Goal: Information Seeking & Learning: Learn about a topic

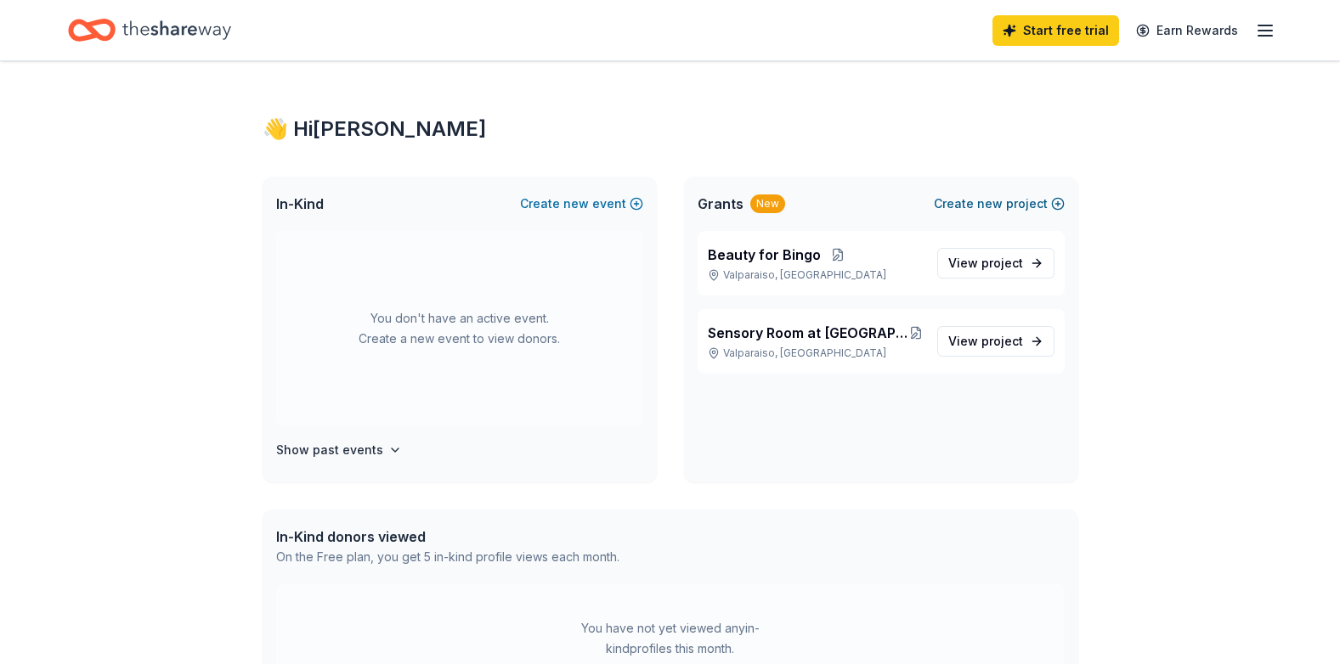
click at [996, 198] on span "new" at bounding box center [989, 204] width 25 height 20
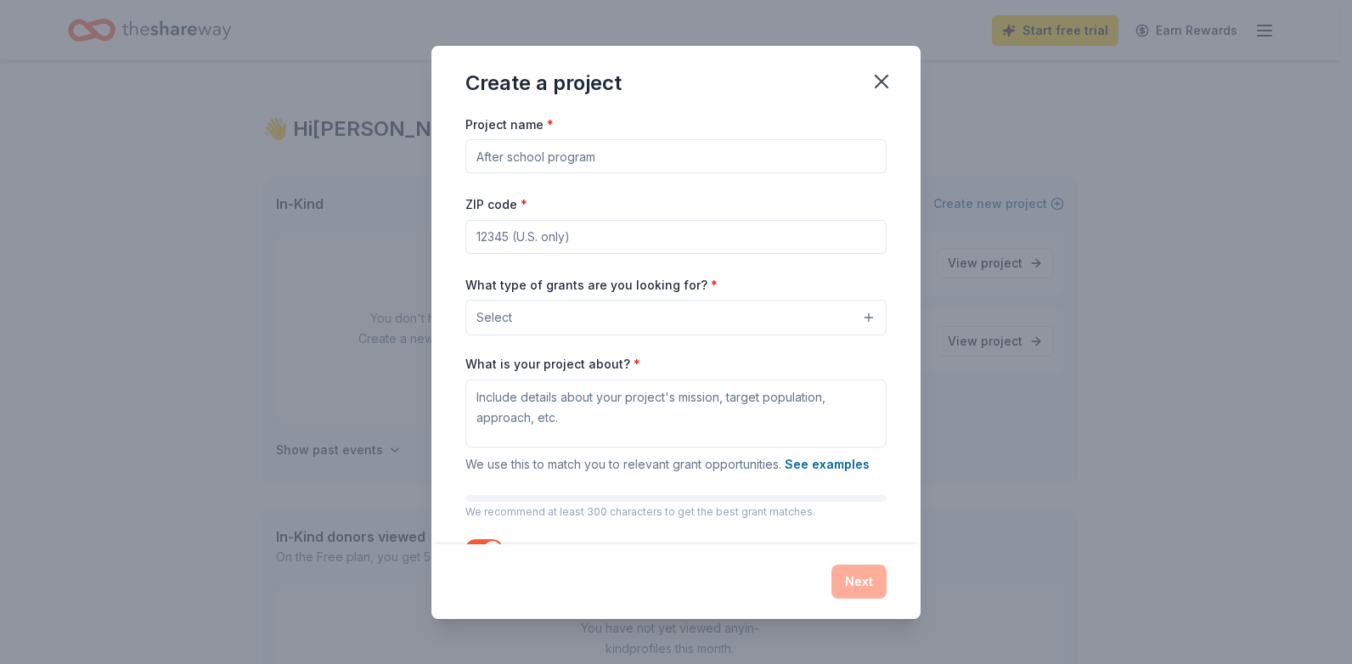
click at [539, 159] on input "Project name *" at bounding box center [676, 156] width 421 height 34
type input "PCACS Hygiene Bank"
click at [573, 246] on input "ZIP code *" at bounding box center [676, 237] width 421 height 34
type input "46385"
click at [624, 325] on button "Select" at bounding box center [676, 318] width 421 height 36
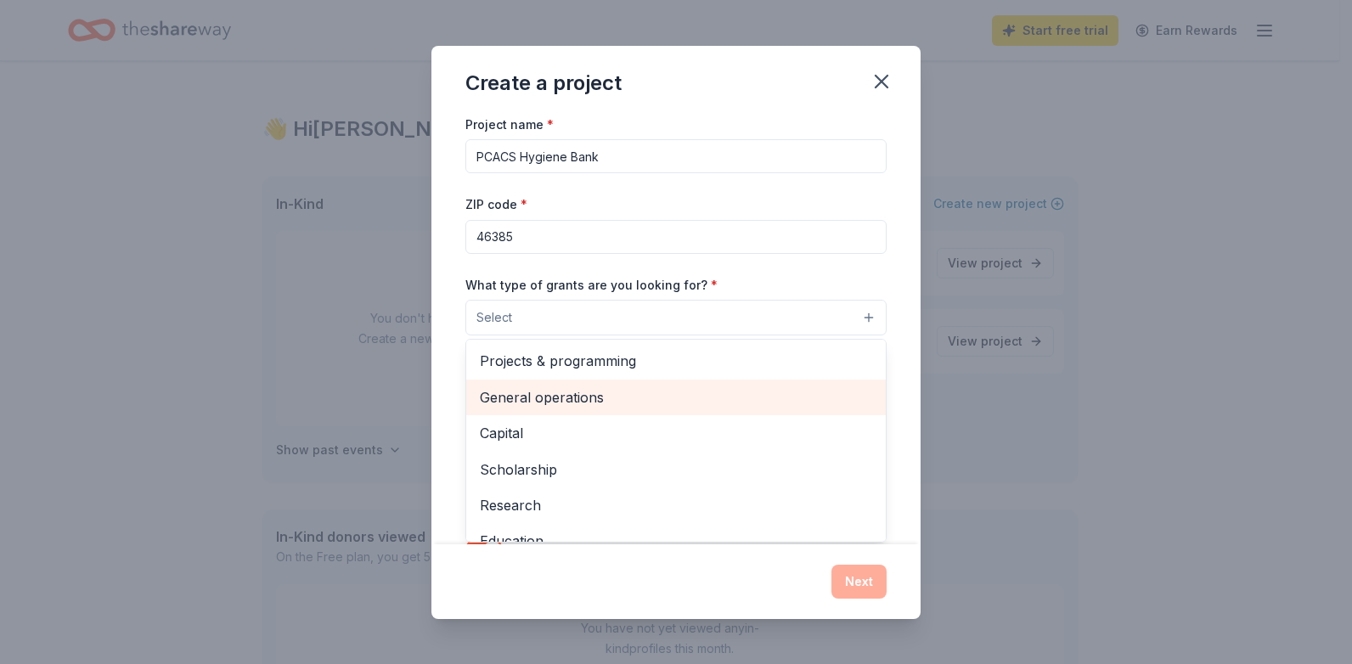
click at [608, 398] on span "General operations" at bounding box center [676, 398] width 392 height 22
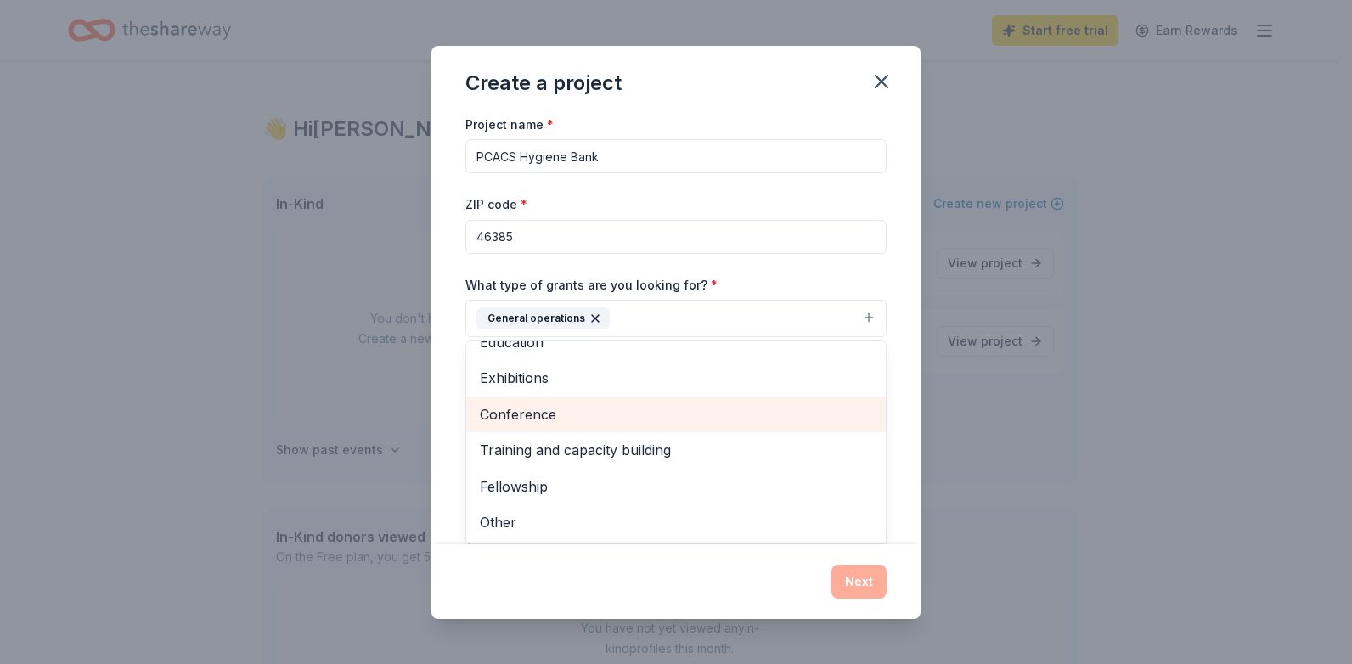
scroll to position [65, 0]
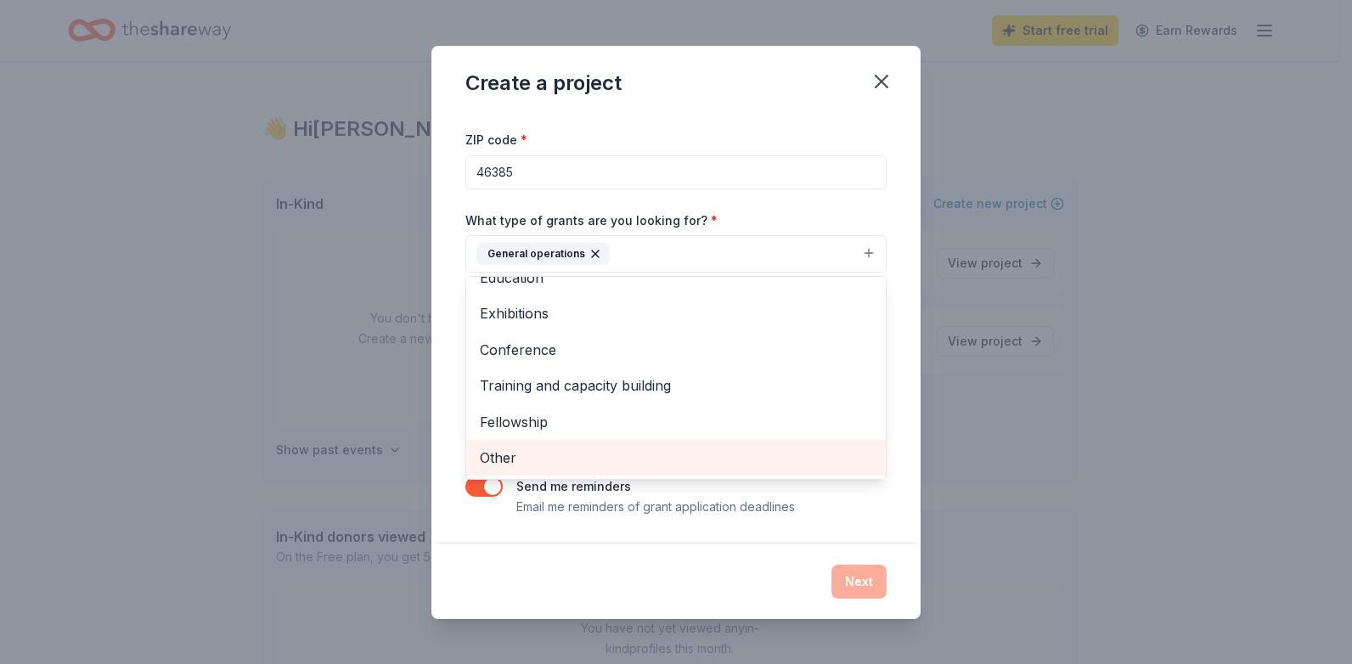
click at [598, 460] on span "Other" at bounding box center [676, 458] width 392 height 22
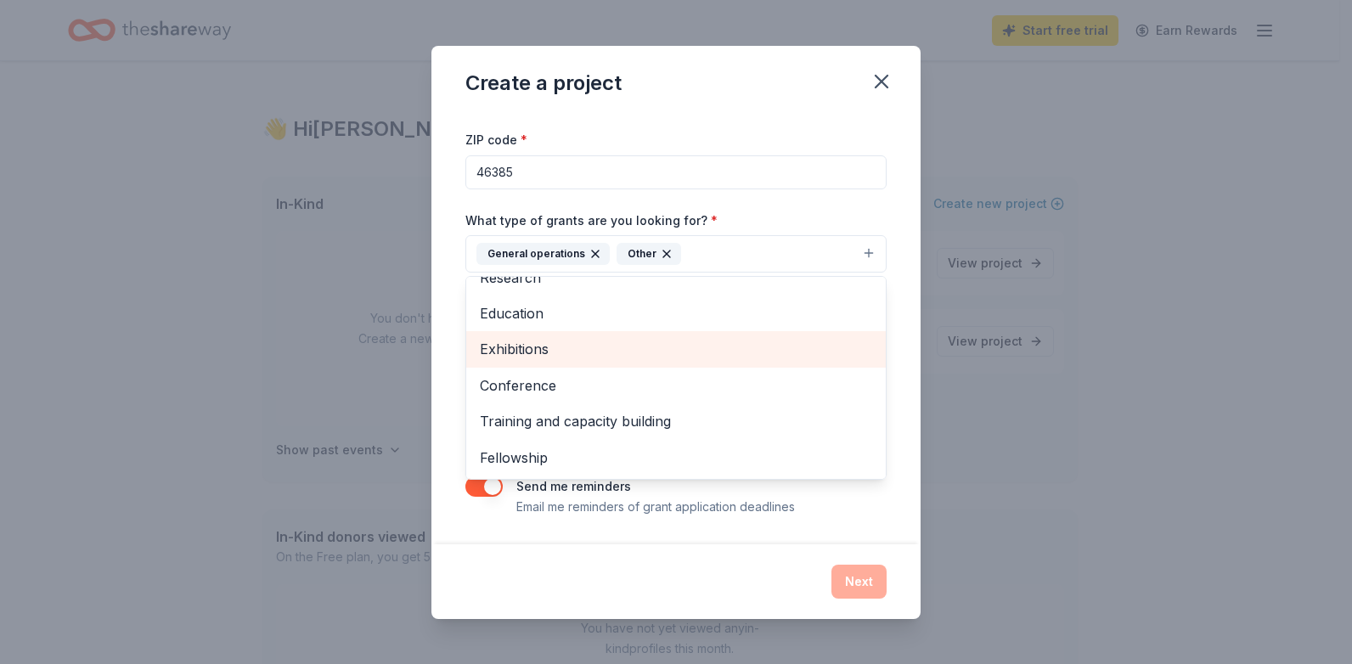
scroll to position [0, 0]
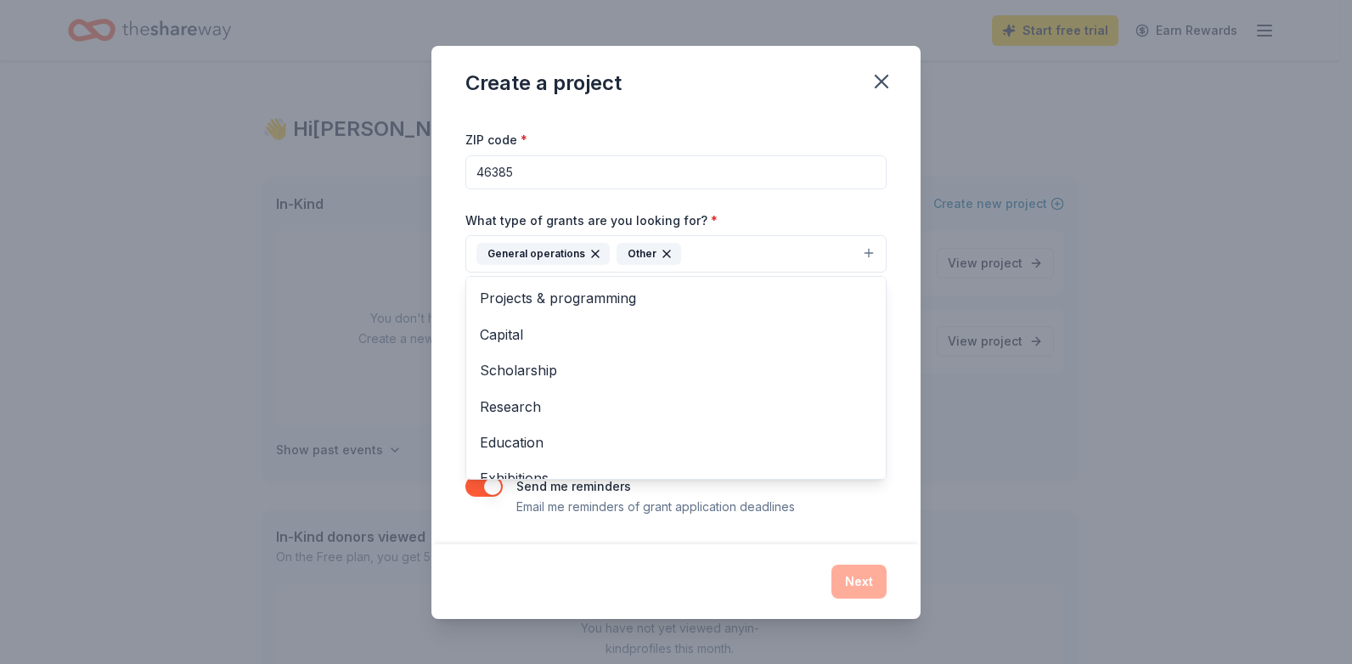
click at [901, 415] on div "Project name * PCACS Hygiene Bank ZIP code * 46385 What type of grants are you …" at bounding box center [676, 329] width 489 height 431
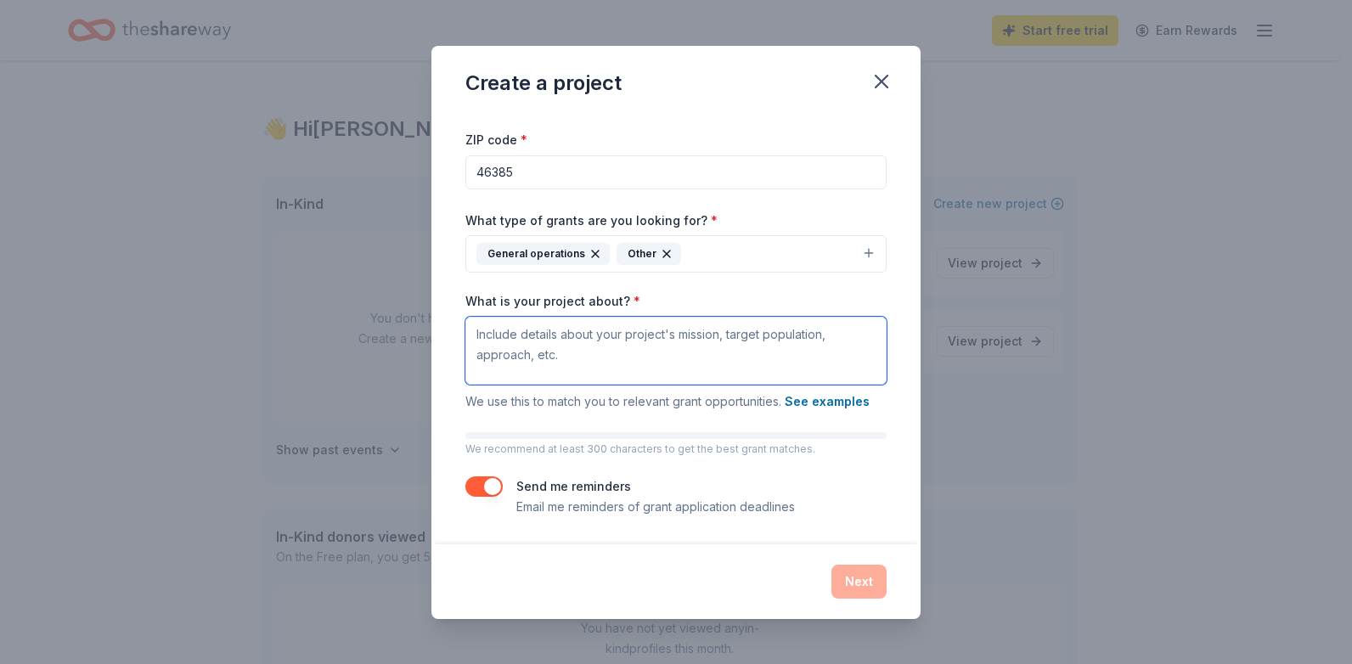
click at [580, 353] on textarea "What is your project about? *" at bounding box center [676, 351] width 421 height 68
paste textarea "Project is designed to provide individuals and families in need with essential …"
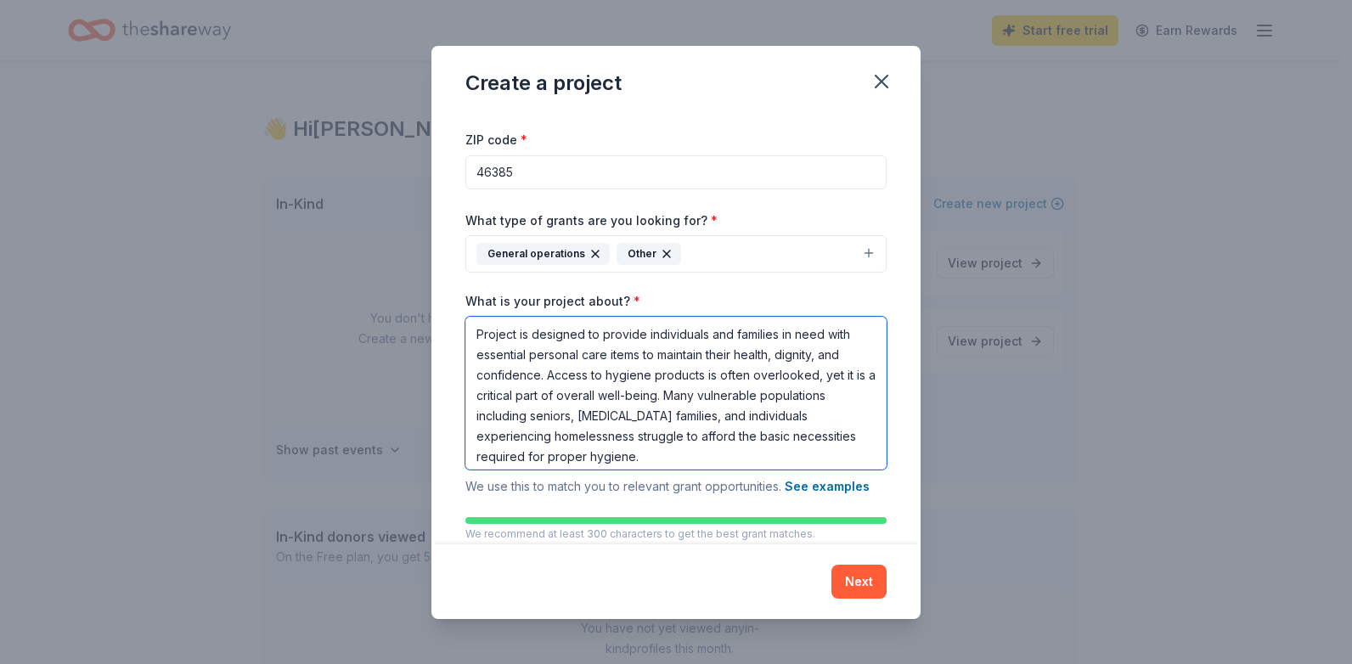
scroll to position [15, 0]
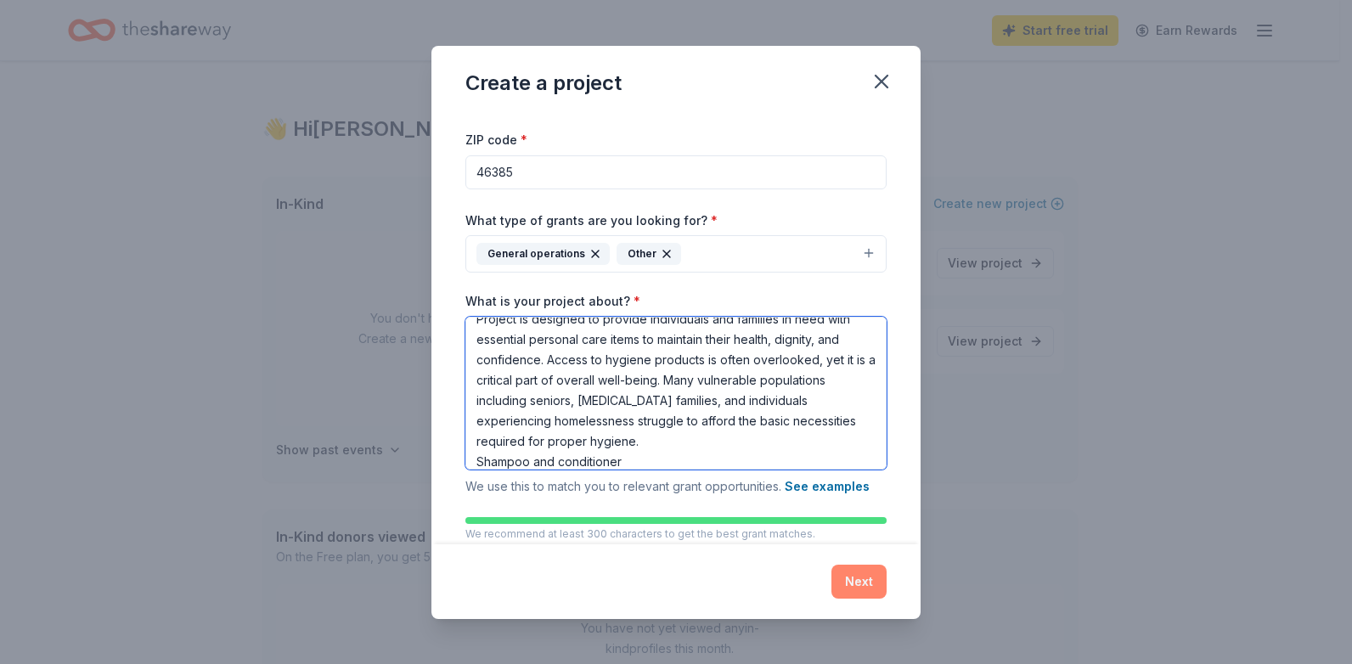
type textarea "Project is designed to provide individuals and families in need with essential …"
click at [842, 584] on button "Next" at bounding box center [859, 582] width 55 height 34
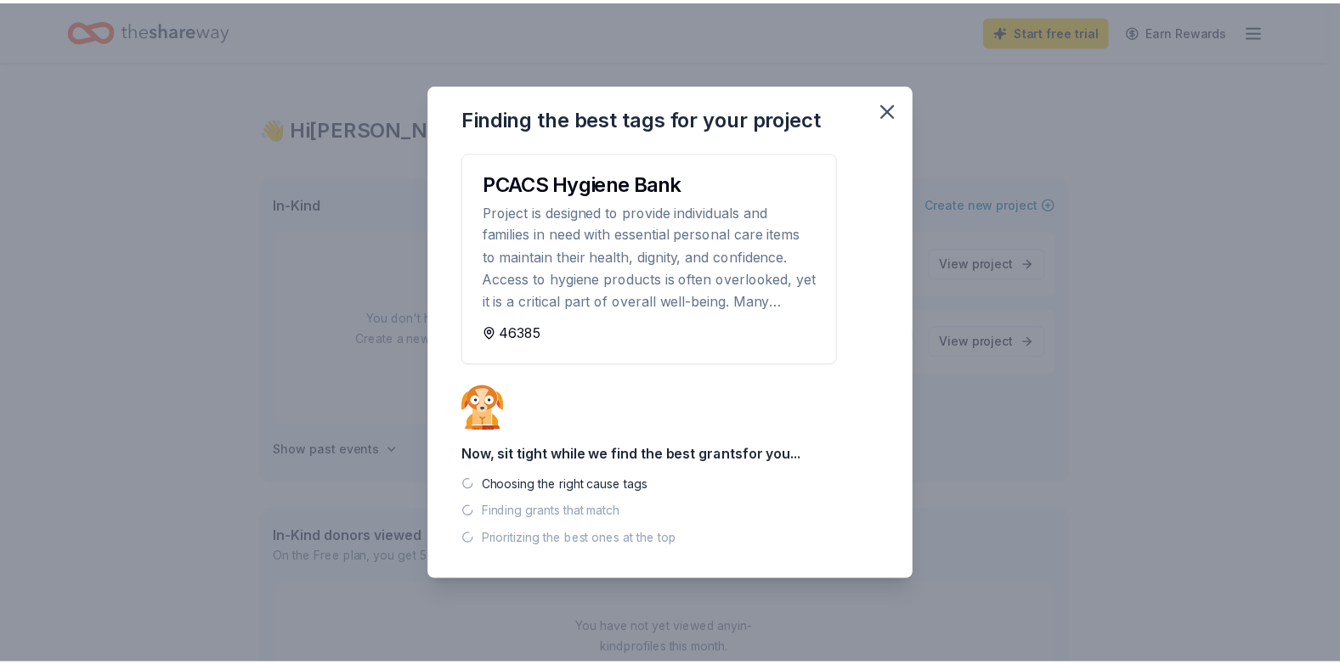
scroll to position [0, 0]
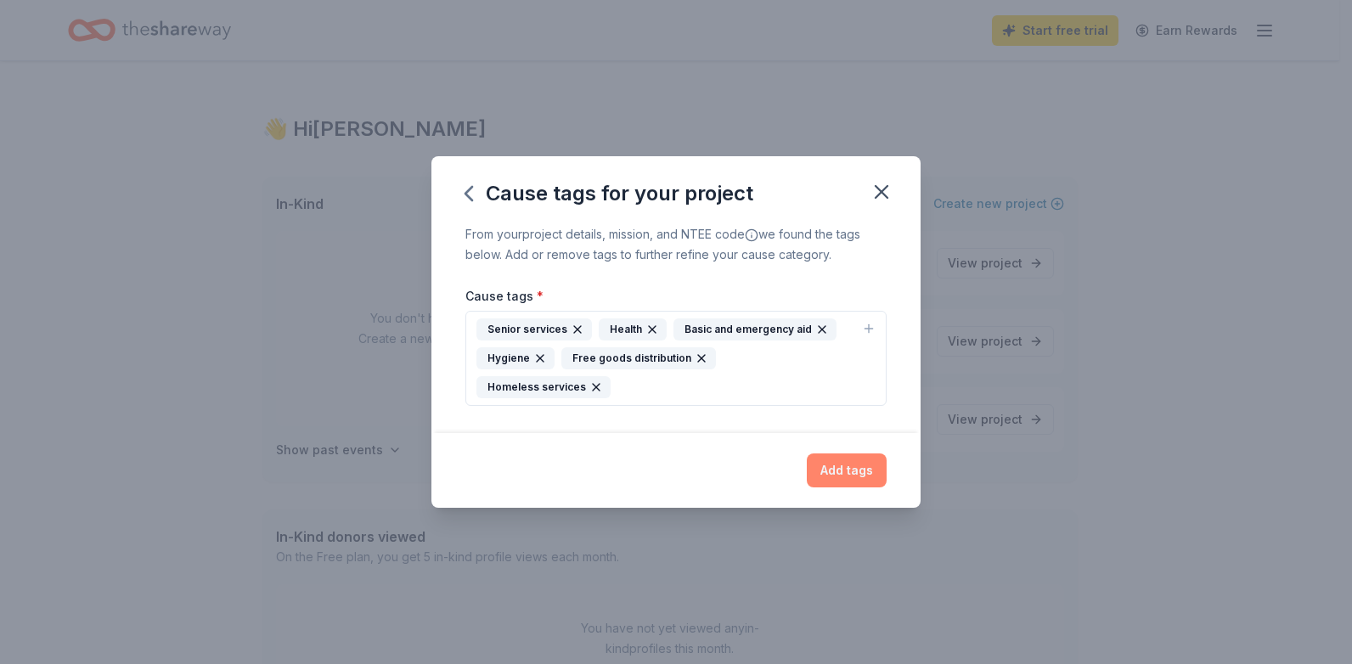
click at [853, 454] on button "Add tags" at bounding box center [847, 471] width 80 height 34
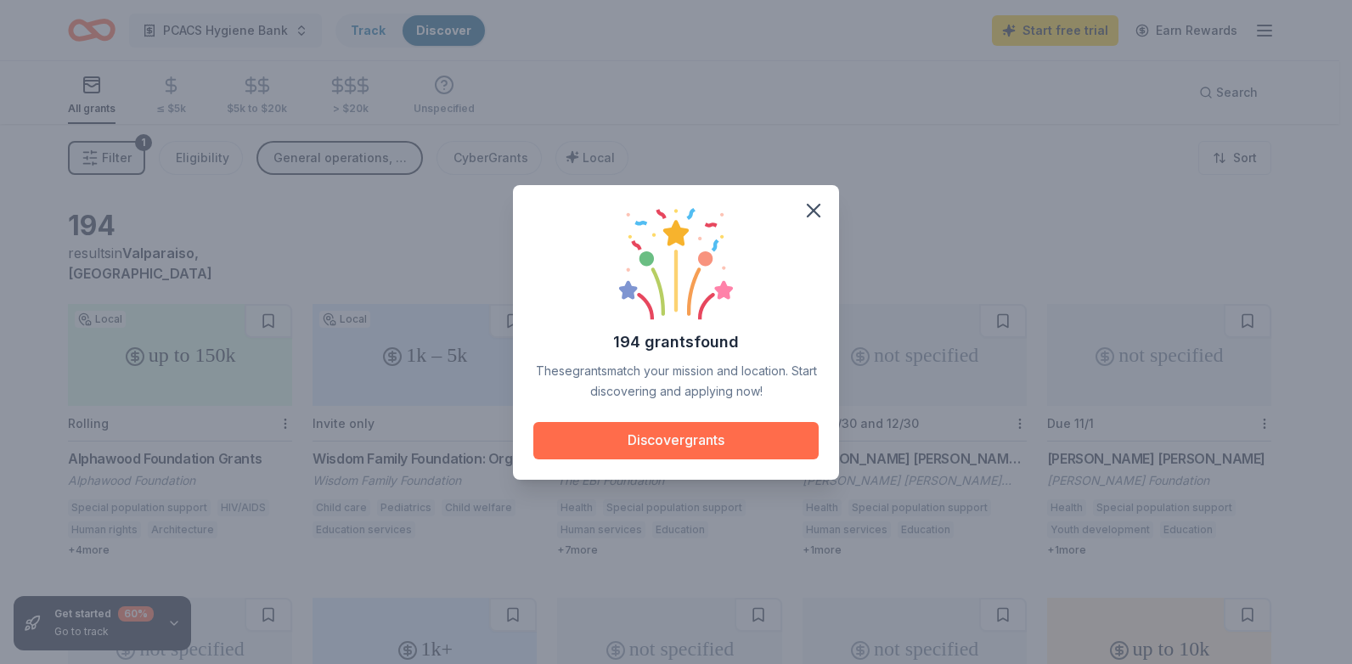
click at [771, 451] on button "Discover grants" at bounding box center [675, 440] width 285 height 37
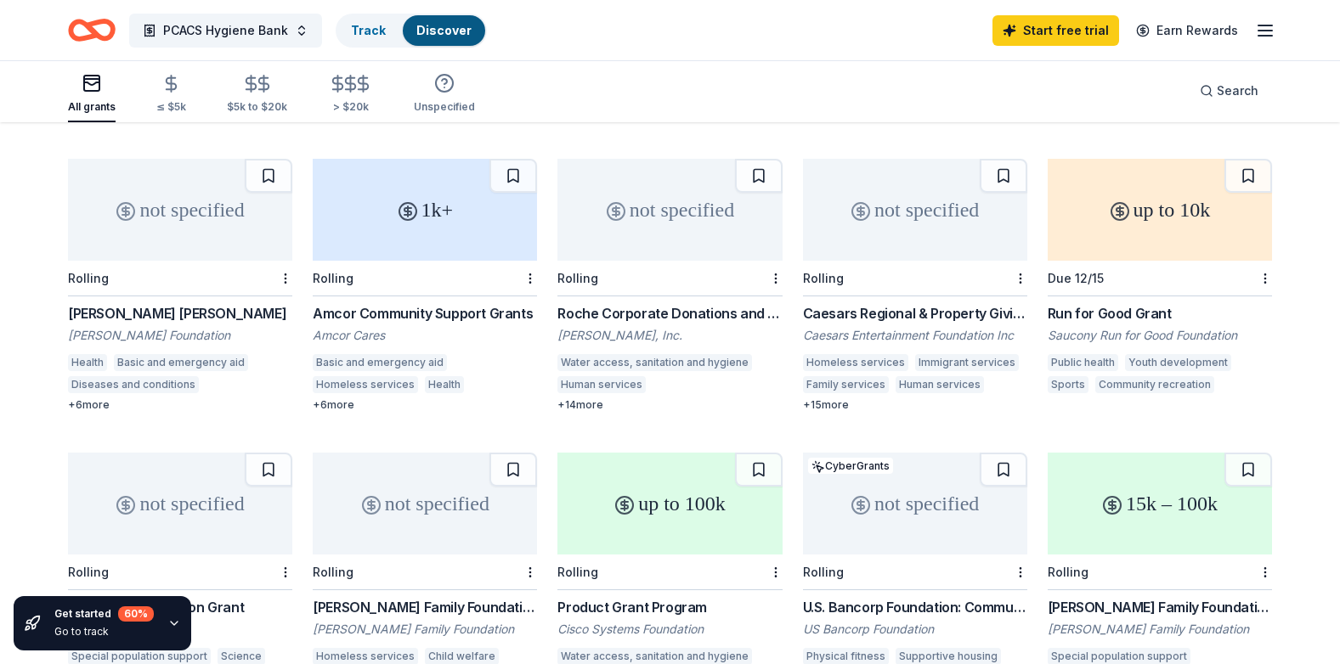
scroll to position [510, 0]
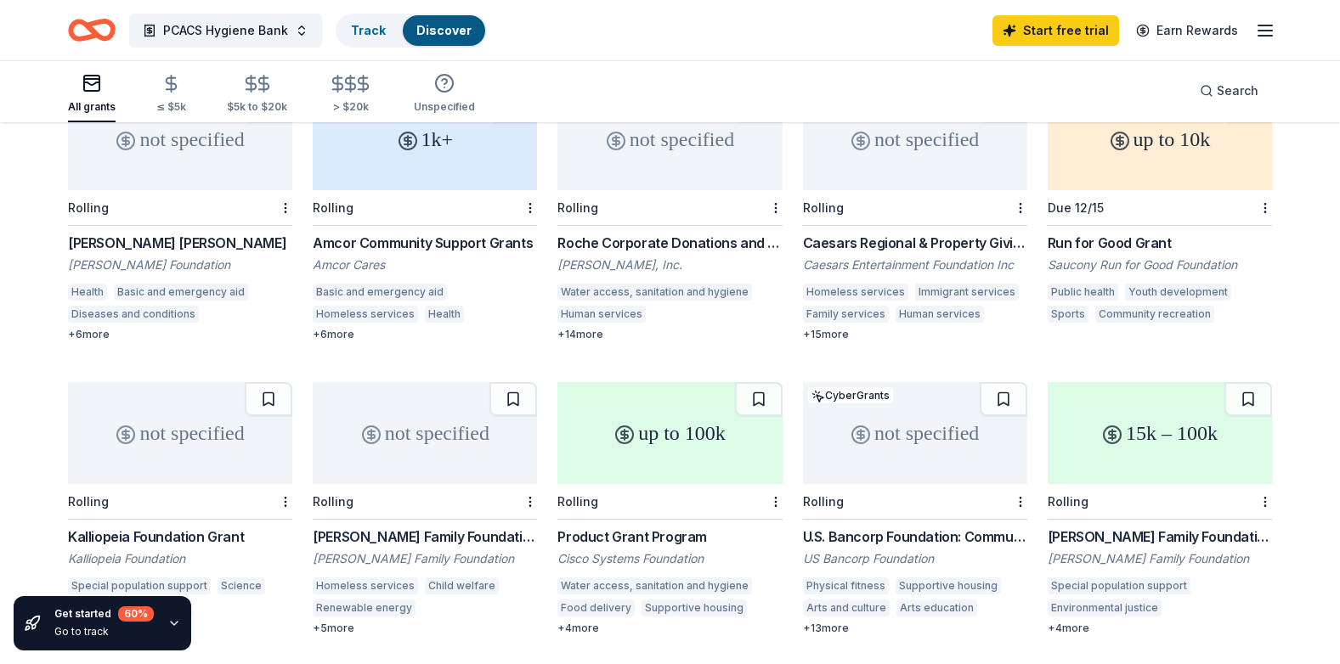
click at [1138, 233] on div "Run for Good Grant" at bounding box center [1159, 243] width 224 height 20
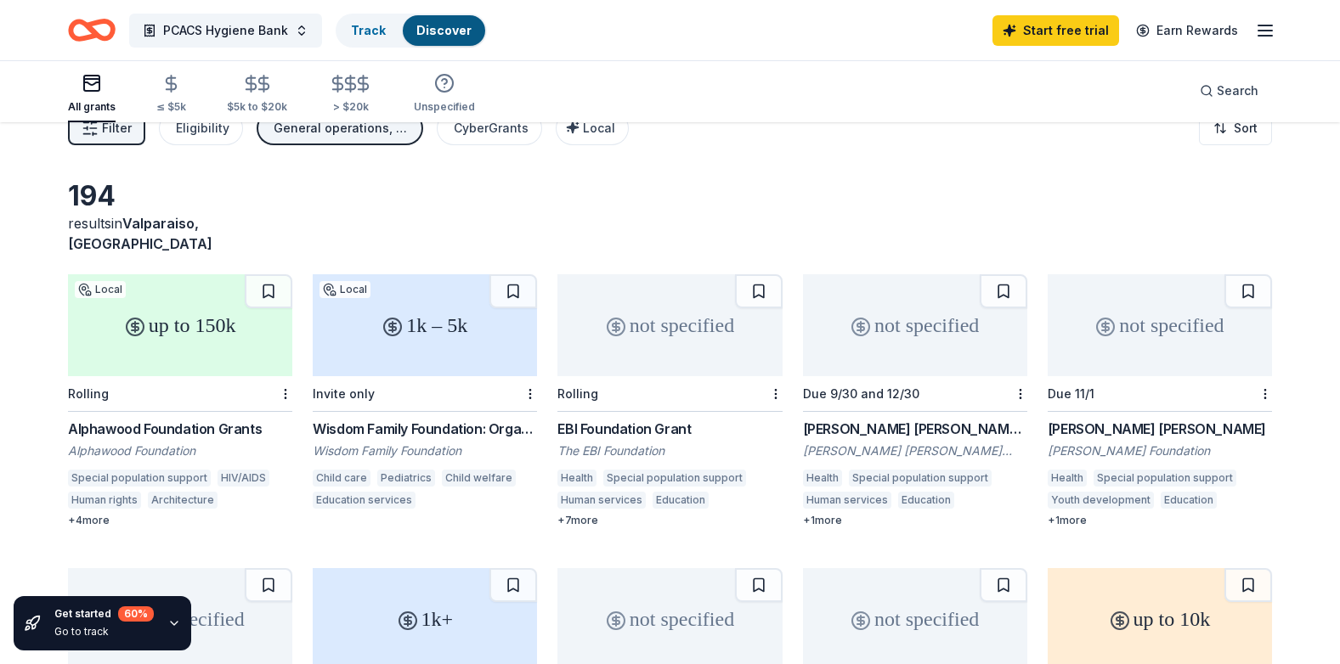
scroll to position [0, 0]
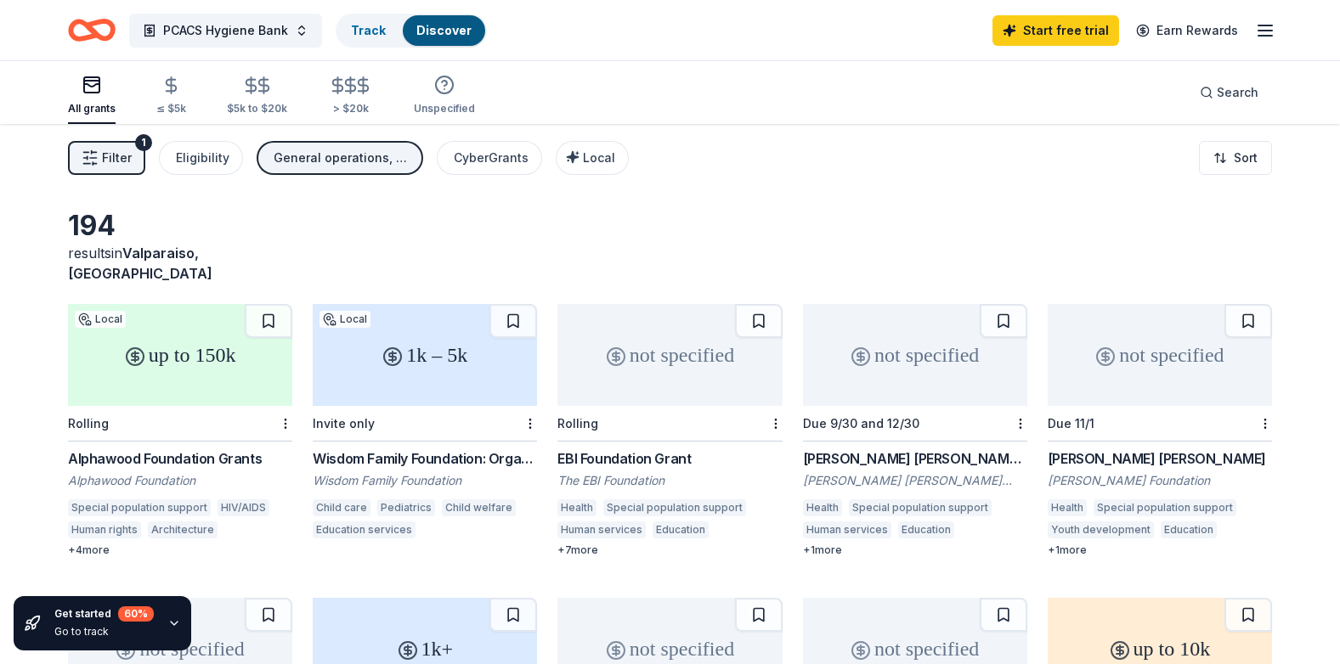
click at [505, 449] on div "Wisdom Family Foundation: Organizations Grant" at bounding box center [425, 459] width 224 height 20
click at [197, 159] on div "Eligibility" at bounding box center [203, 158] width 54 height 20
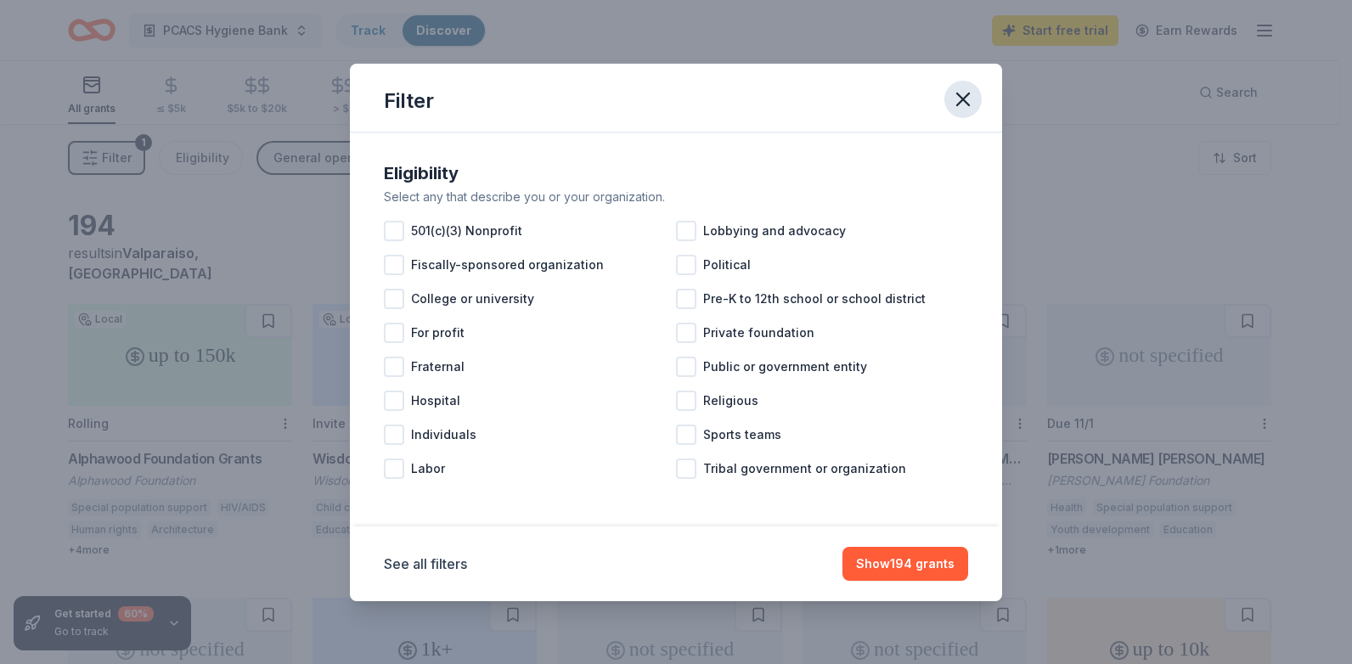
click at [965, 96] on icon "button" at bounding box center [963, 99] width 12 height 12
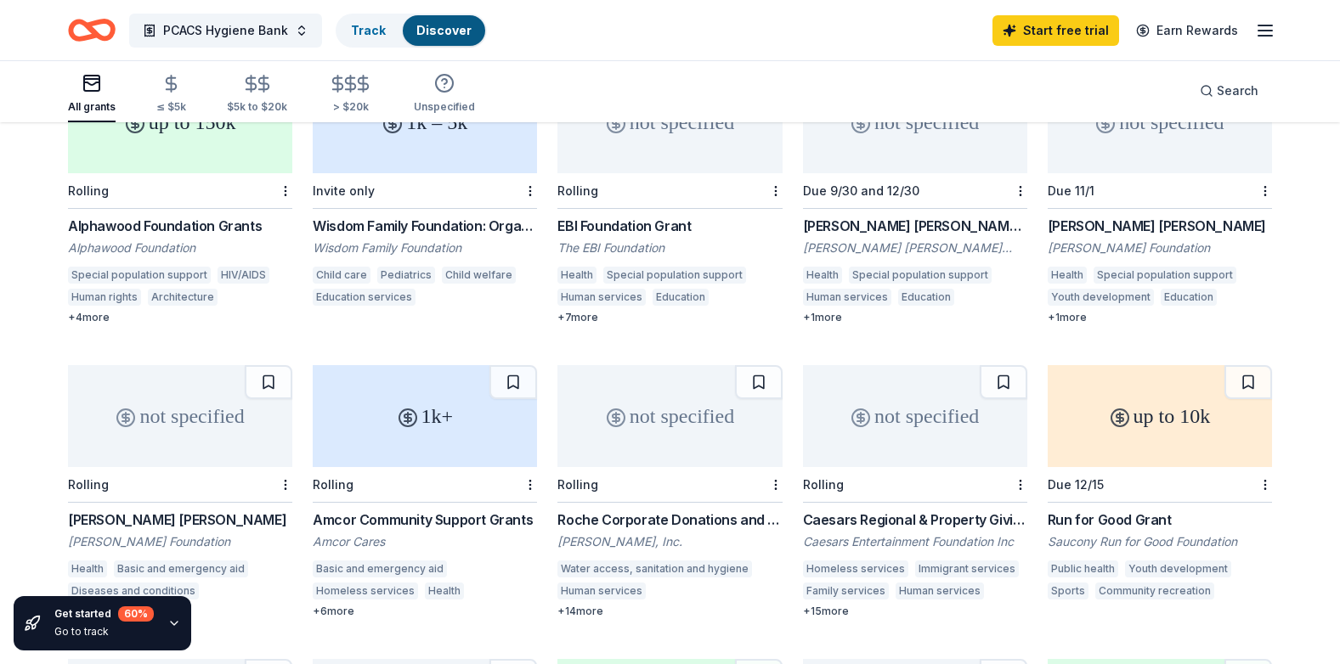
scroll to position [340, 0]
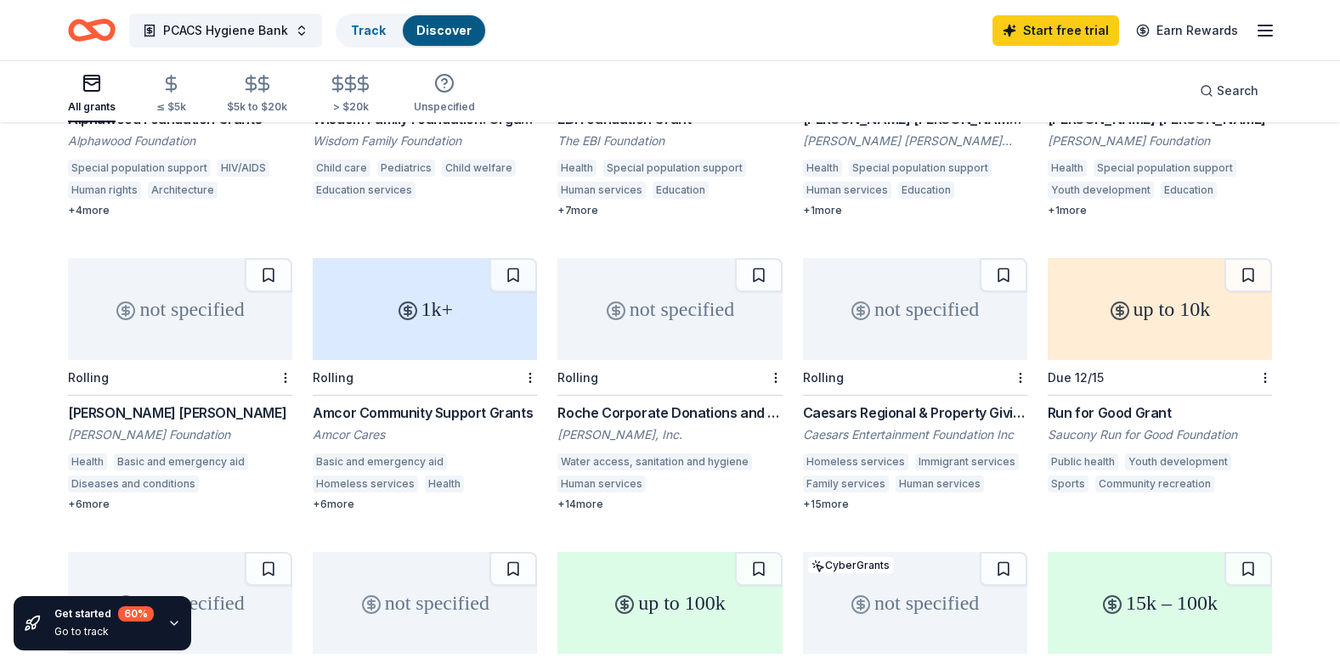
click at [447, 403] on div "Amcor Community Support Grants" at bounding box center [425, 413] width 224 height 20
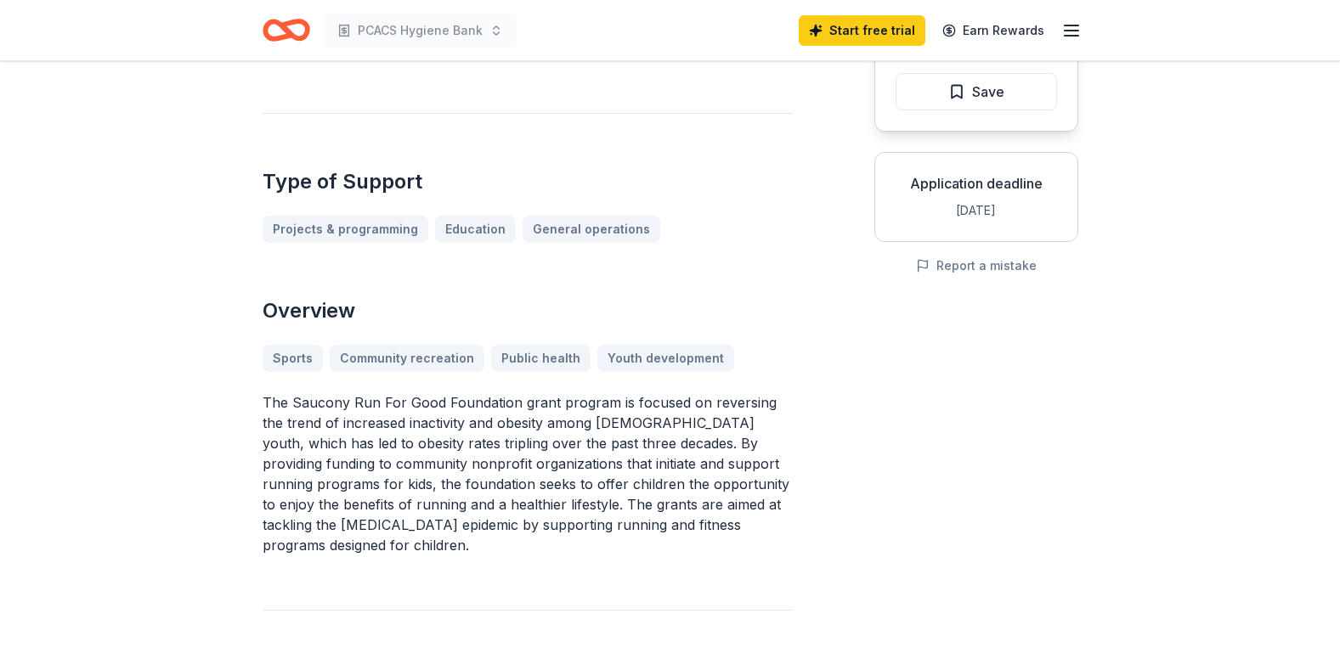
scroll to position [255, 0]
